Goal: Use online tool/utility: Use online tool/utility

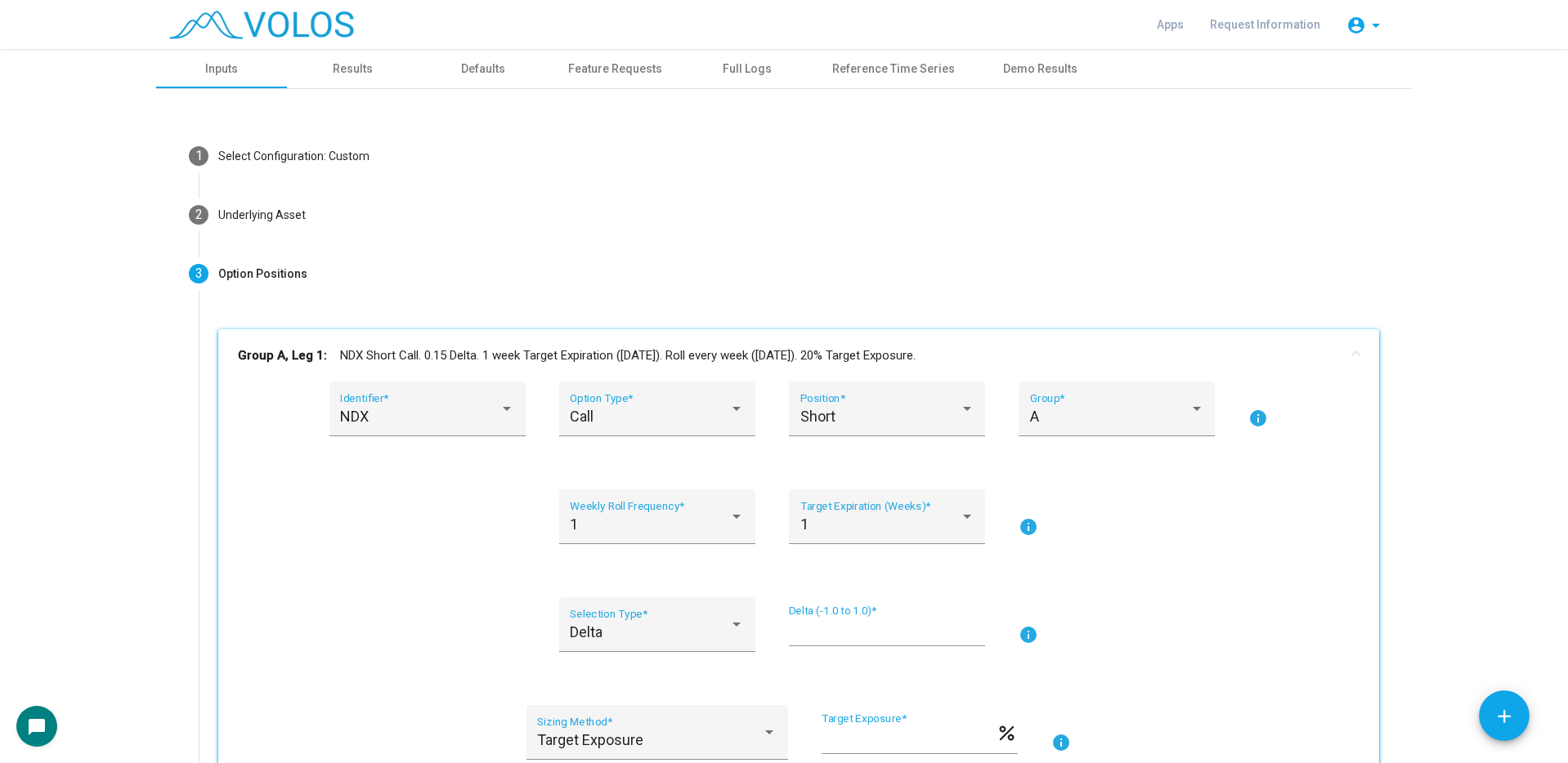
drag, startPoint x: 5, startPoint y: 165, endPoint x: -2, endPoint y: 173, distance: 10.6
click at [0, 173] on html "**********" at bounding box center [784, 381] width 1568 height 763
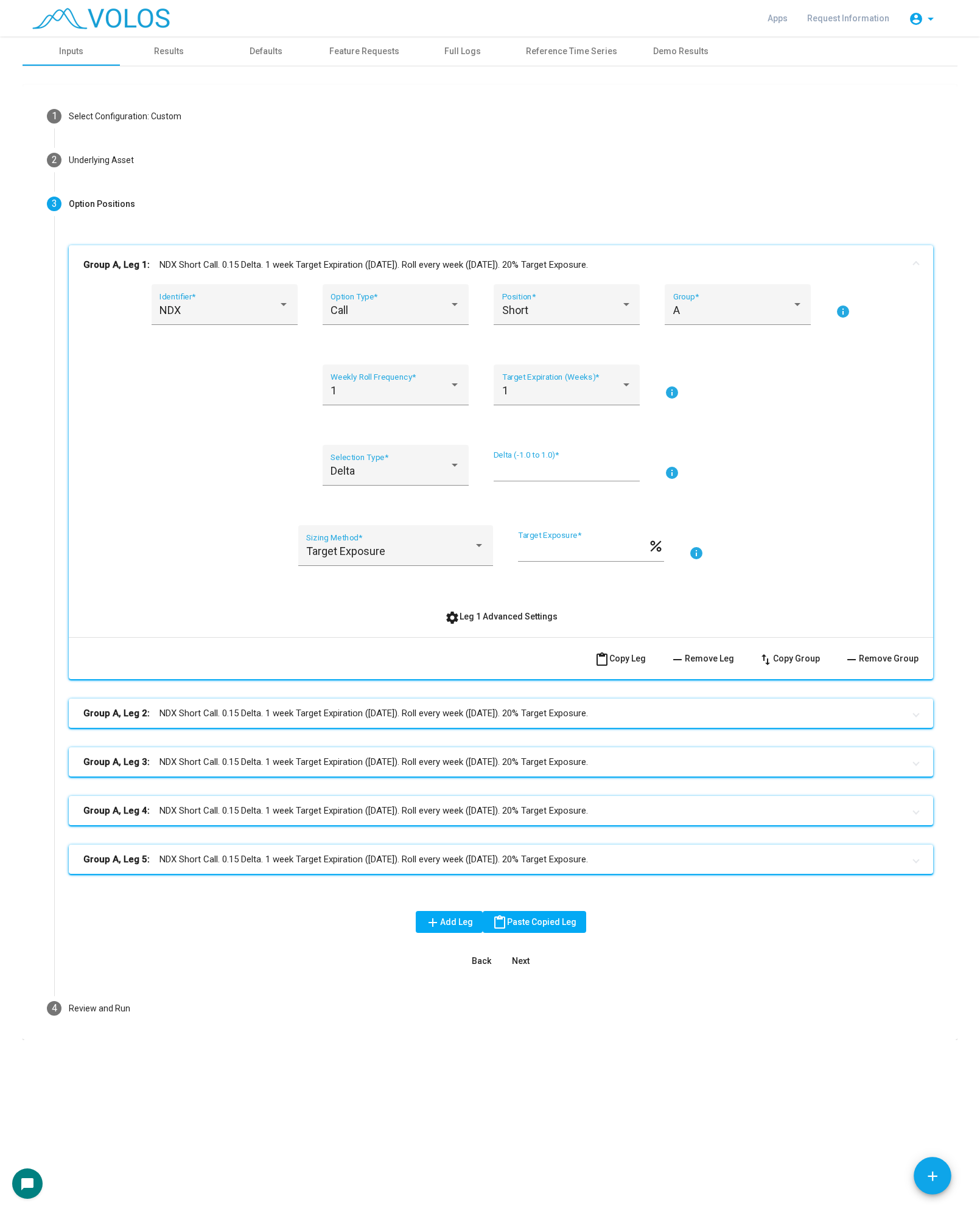
click at [292, 70] on div "1 Select Configuration: Custom Build Custom Strategy Create a strategy from scr…" at bounding box center [490, 553] width 935 height 974
click at [175, 51] on div "Results" at bounding box center [169, 51] width 30 height 13
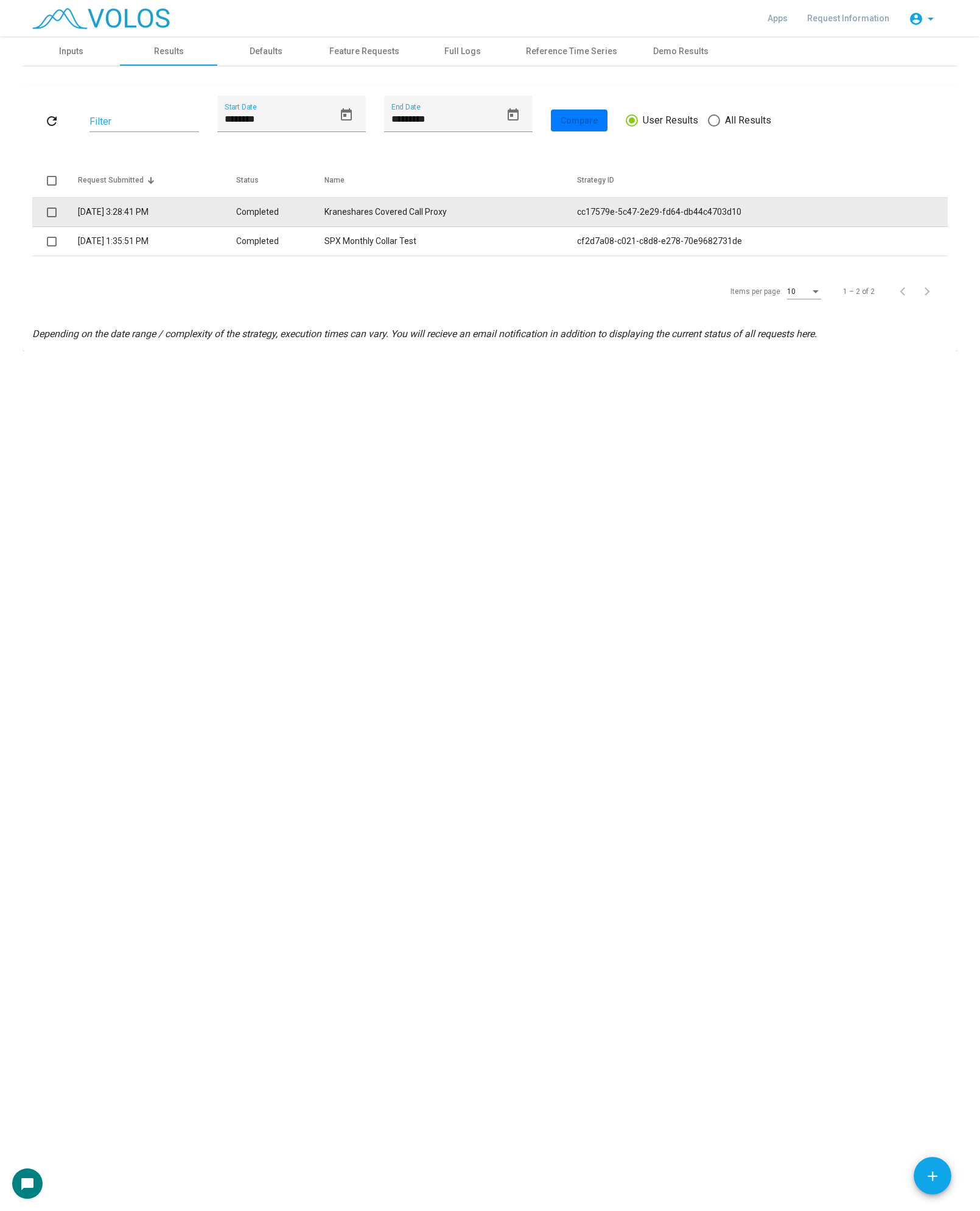
click at [295, 201] on td "Completed" at bounding box center [280, 212] width 88 height 29
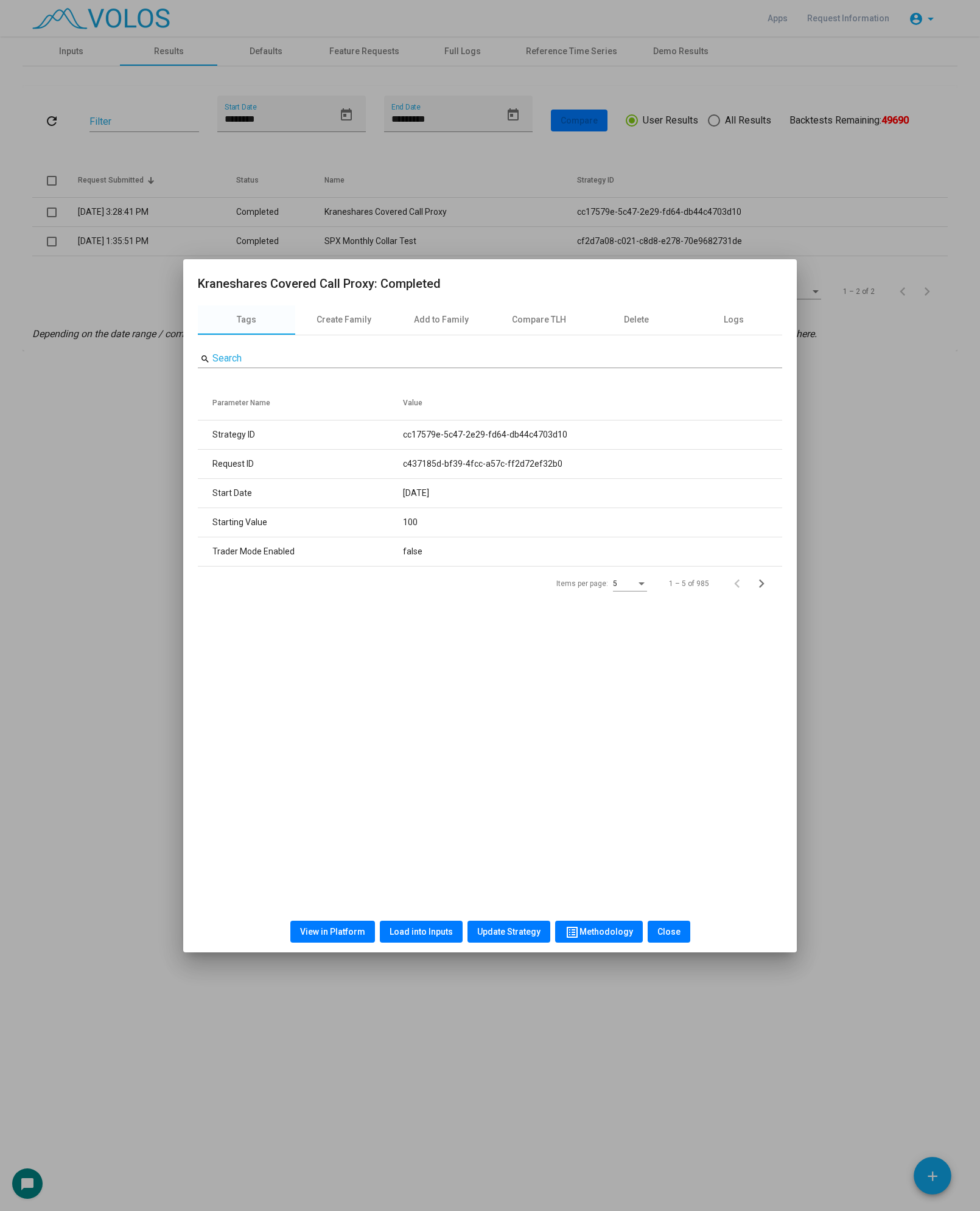
click at [368, 568] on button "View in Platform" at bounding box center [333, 931] width 84 height 22
click at [409, 568] on button "Load into Inputs" at bounding box center [421, 931] width 83 height 22
